Goal: Task Accomplishment & Management: Manage account settings

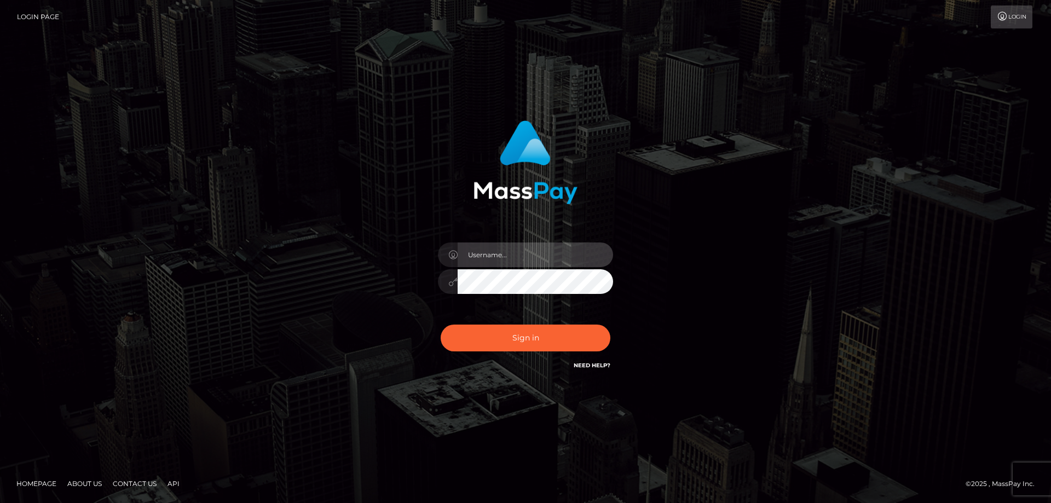
click at [503, 255] on input "text" at bounding box center [536, 255] width 156 height 25
click at [326, 271] on div "Sign in" at bounding box center [526, 251] width 624 height 279
click at [499, 249] on input "text" at bounding box center [536, 255] width 156 height 25
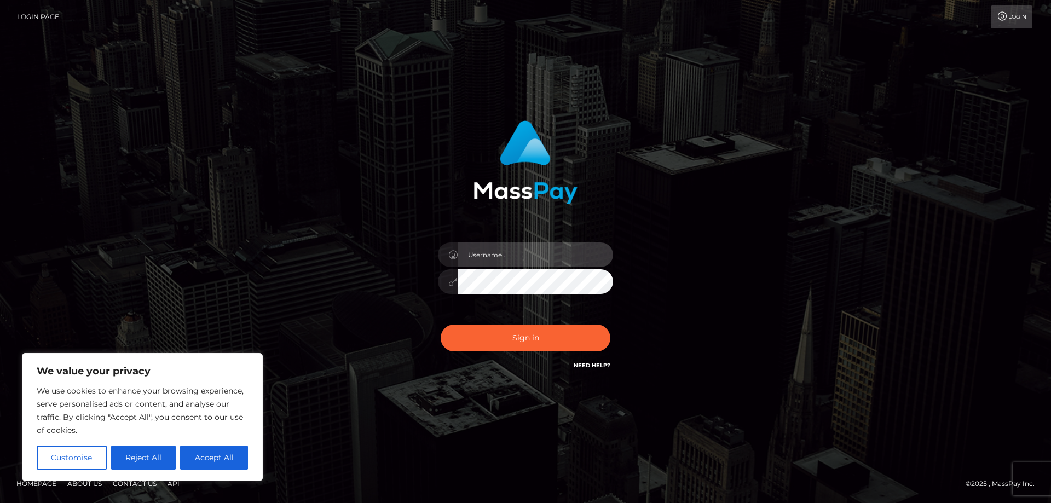
type input "[EMAIL_ADDRESS][DOMAIN_NAME]"
click at [234, 456] on button "Accept All" at bounding box center [214, 458] width 68 height 24
checkbox input "true"
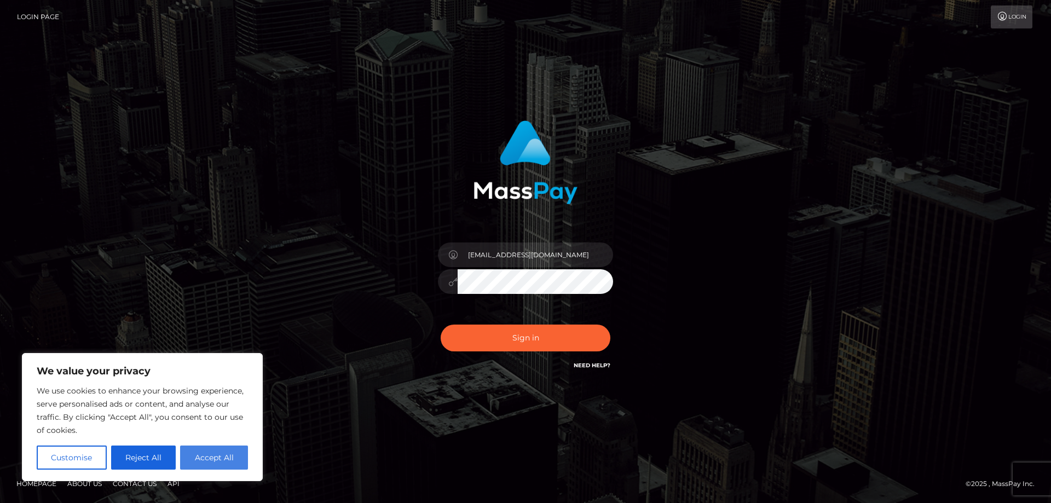
checkbox input "true"
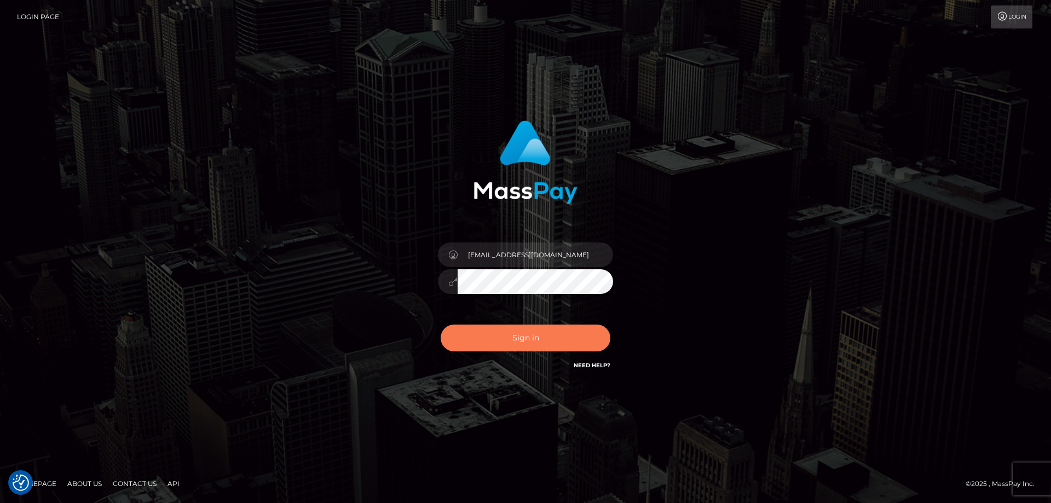
click at [510, 337] on button "Sign in" at bounding box center [526, 338] width 170 height 27
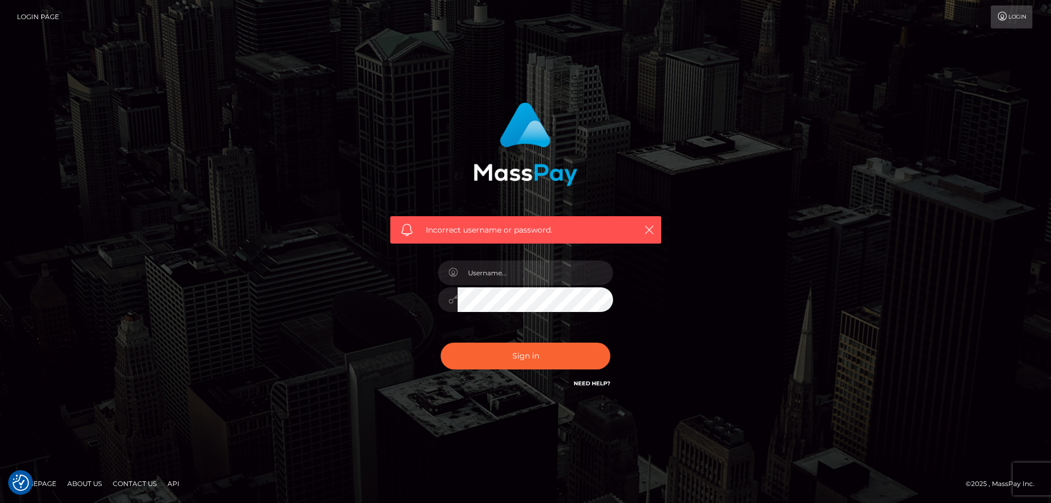
checkbox input "true"
click at [525, 277] on input "text" at bounding box center [536, 273] width 156 height 25
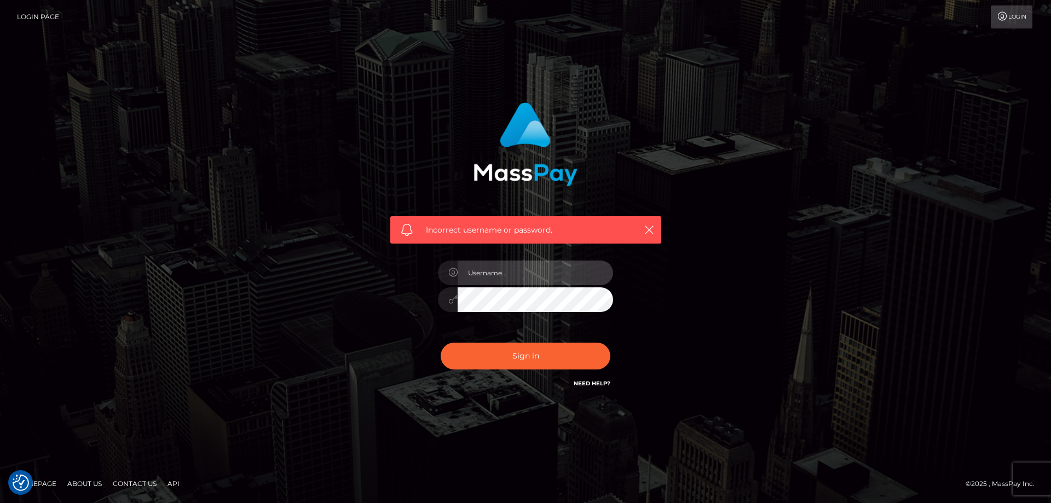
type input "[EMAIL_ADDRESS][DOMAIN_NAME]"
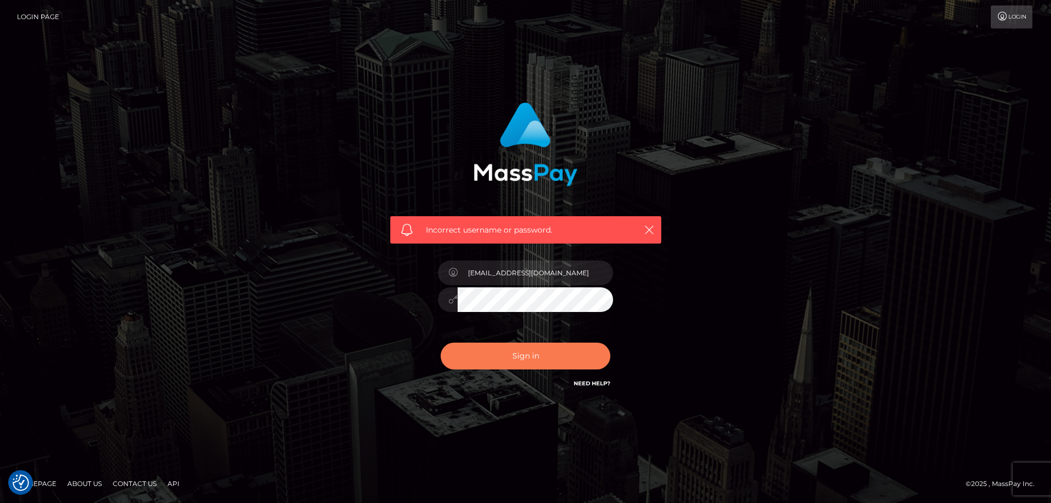
click at [548, 357] on button "Sign in" at bounding box center [526, 356] width 170 height 27
checkbox input "true"
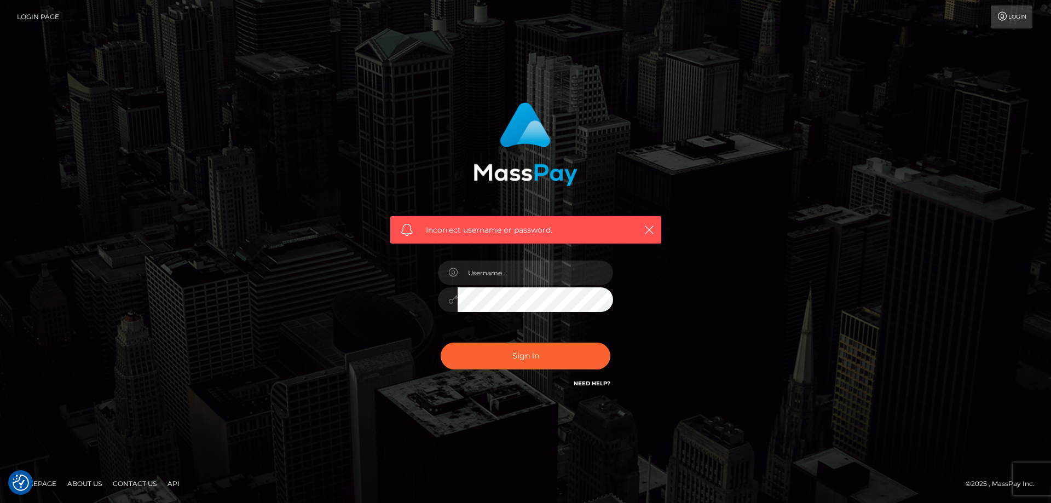
click at [585, 386] on link "Need Help?" at bounding box center [592, 383] width 37 height 7
click at [657, 228] on div "Incorrect username or password." at bounding box center [525, 229] width 271 height 27
click at [649, 228] on icon "button" at bounding box center [649, 229] width 11 height 11
click at [652, 229] on icon "button" at bounding box center [649, 229] width 11 height 11
click at [649, 231] on icon "button" at bounding box center [649, 229] width 11 height 11
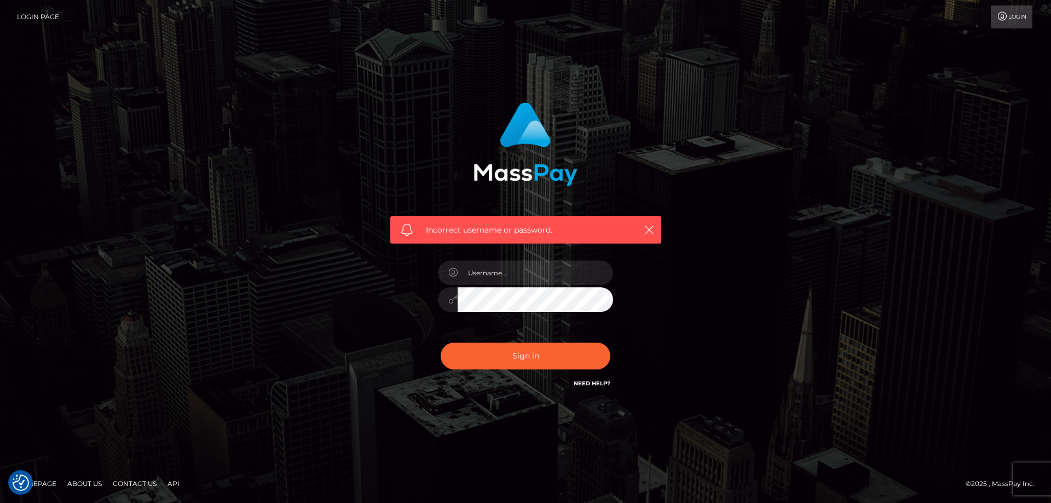
click at [1002, 20] on icon at bounding box center [1002, 16] width 11 height 9
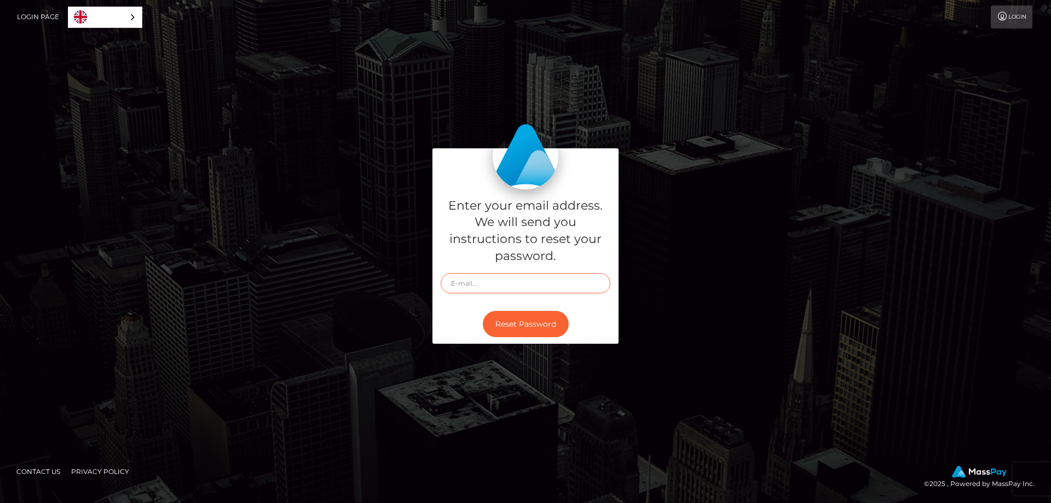
click at [541, 285] on input "text" at bounding box center [526, 283] width 170 height 20
type input "[EMAIL_ADDRESS][DOMAIN_NAME]"
click at [544, 320] on button "Reset Password" at bounding box center [526, 324] width 86 height 27
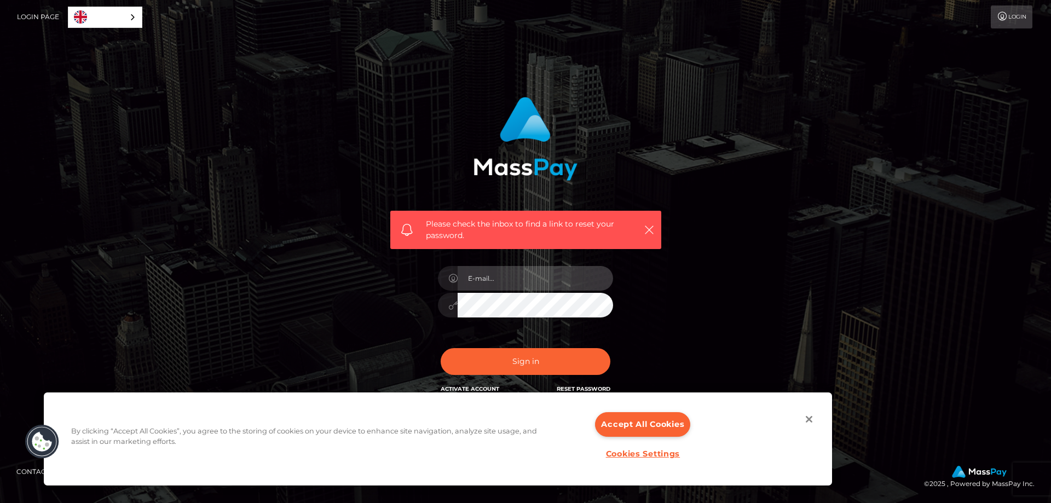
type input "[EMAIL_ADDRESS][DOMAIN_NAME]"
click at [808, 419] on button "Close" at bounding box center [809, 419] width 24 height 24
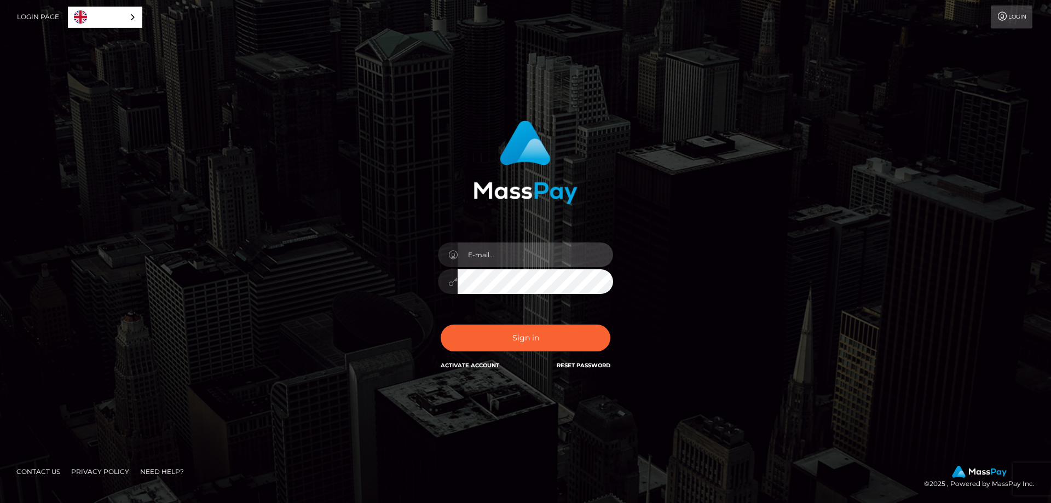
type input "[EMAIL_ADDRESS][DOMAIN_NAME]"
click at [498, 251] on input "[EMAIL_ADDRESS][DOMAIN_NAME]" at bounding box center [536, 255] width 156 height 25
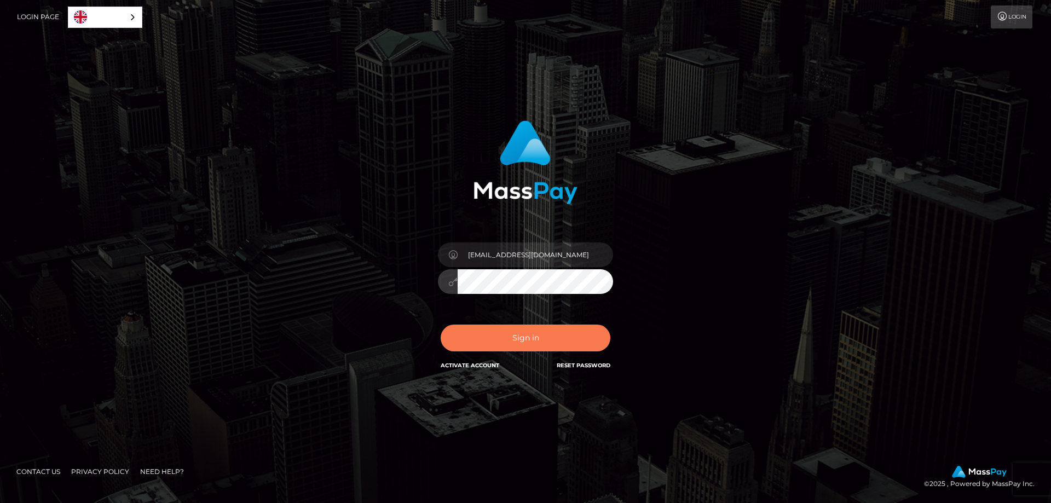
click at [490, 333] on button "Sign in" at bounding box center [526, 338] width 170 height 27
